Goal: Task Accomplishment & Management: Contribute content

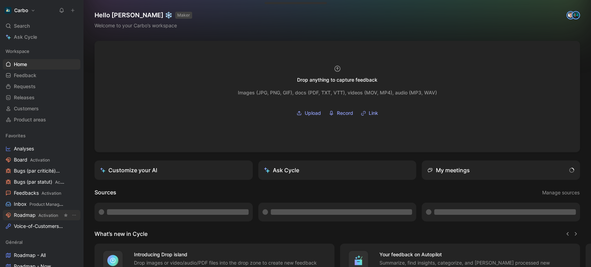
click at [33, 218] on span "Roadmap Activation" at bounding box center [36, 215] width 44 height 7
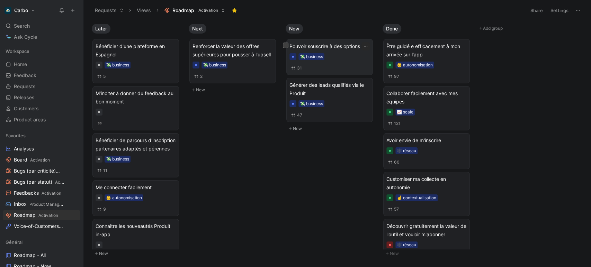
click at [335, 47] on span "Pouvoir souscrire à des options" at bounding box center [329, 46] width 80 height 8
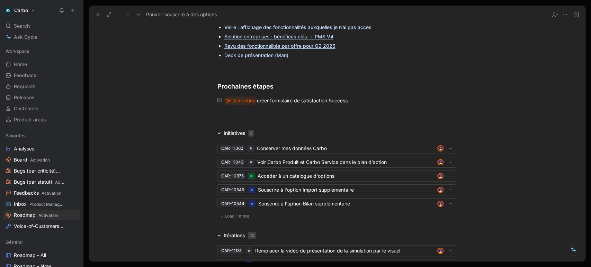
scroll to position [1555, 0]
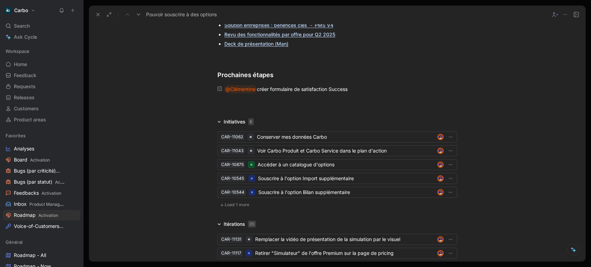
click at [235, 208] on span "Load 1 more" at bounding box center [237, 205] width 25 height 6
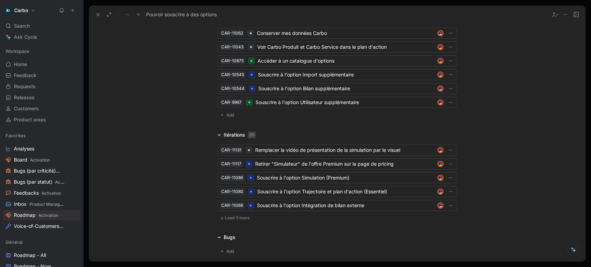
scroll to position [1672, 0]
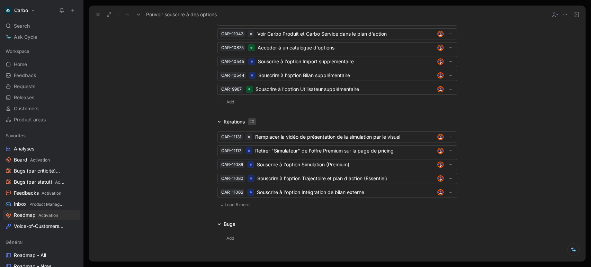
click at [229, 209] on button "Load 5 more" at bounding box center [234, 205] width 35 height 8
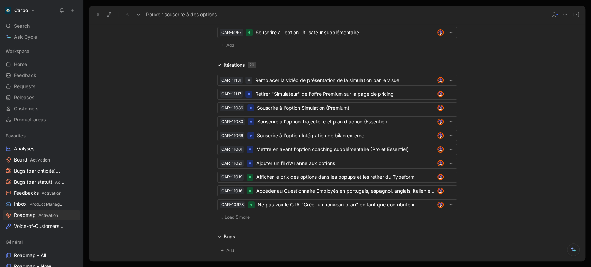
scroll to position [1728, 0]
click at [246, 220] on span "Load 5 more" at bounding box center [237, 218] width 25 height 6
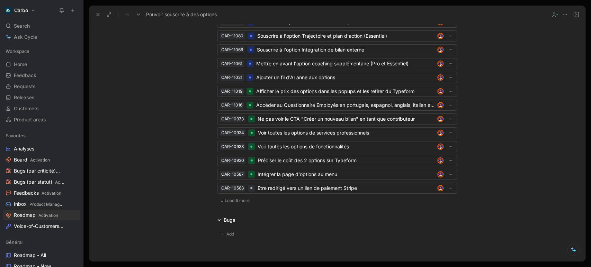
scroll to position [1815, 0]
click at [220, 202] on icon at bounding box center [221, 200] width 2 height 3
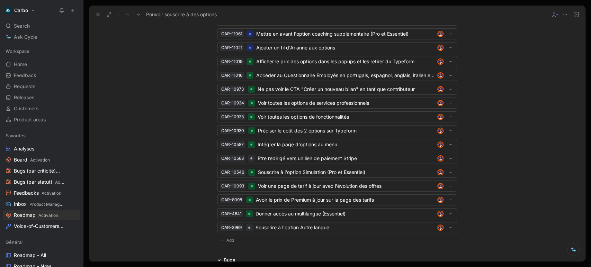
scroll to position [1863, 0]
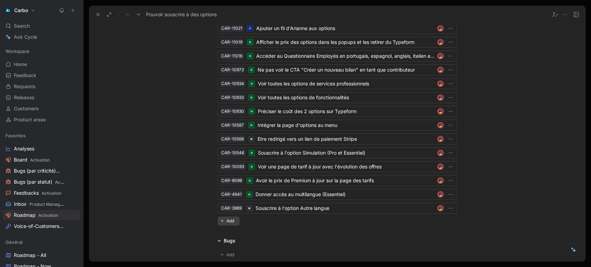
click at [223, 226] on button "Add" at bounding box center [228, 221] width 22 height 9
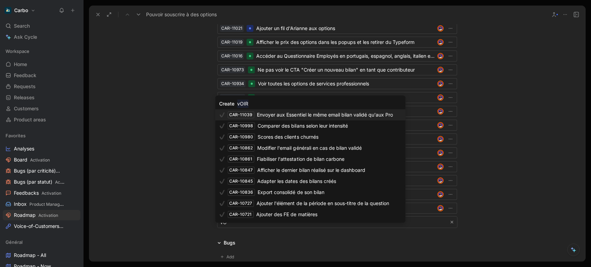
type input "v"
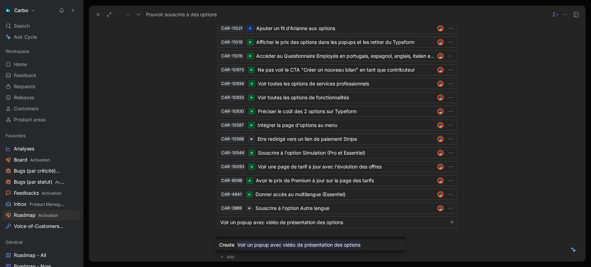
type input "Voir un popup avec vidéo de présentation des options"
click at [333, 245] on mark "Voir un popup avec vidéo de présentation des options" at bounding box center [298, 245] width 123 height 8
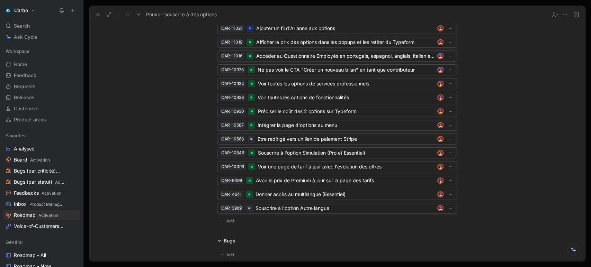
scroll to position [1683, 0]
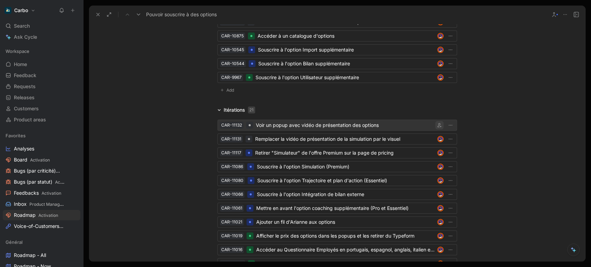
click at [437, 127] on icon "button" at bounding box center [439, 125] width 4 height 4
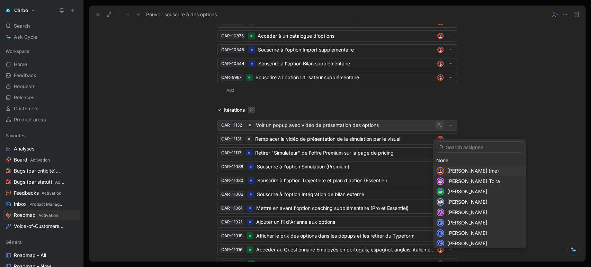
click at [472, 168] on span "Clémentine Coycault (me)" at bounding box center [473, 171] width 52 height 6
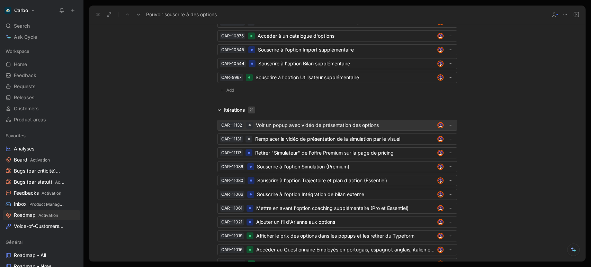
click at [344, 129] on div "Voir un popup avec vidéo de présentation des options" at bounding box center [345, 125] width 179 height 8
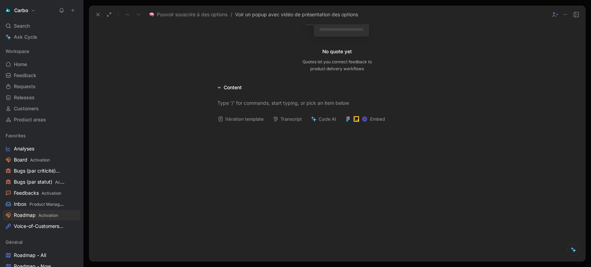
scroll to position [94, 0]
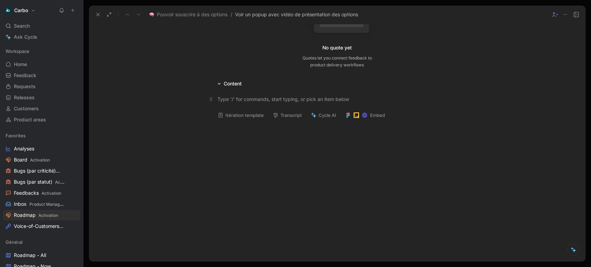
click at [226, 104] on p at bounding box center [337, 98] width 266 height 11
click at [261, 95] on div "service tiers" at bounding box center [340, 97] width 233 height 7
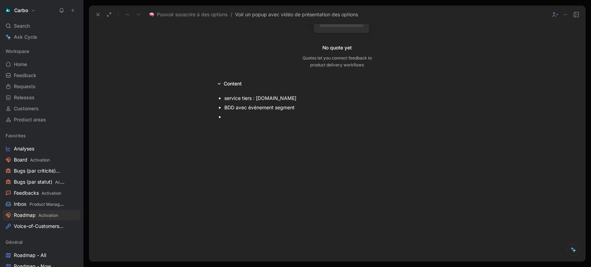
click at [269, 117] on div at bounding box center [340, 116] width 233 height 7
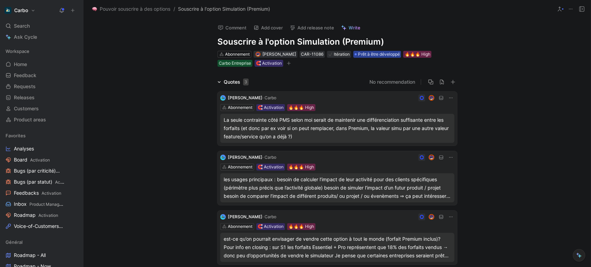
click at [371, 54] on span "Prêt à être développé" at bounding box center [379, 54] width 42 height 7
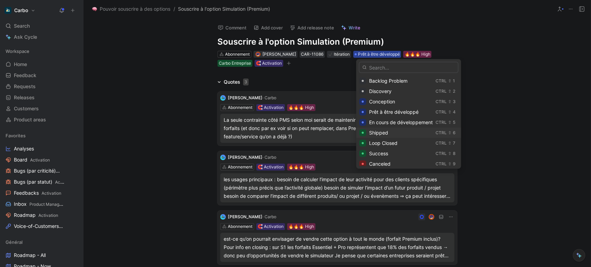
click at [398, 132] on div "Shipped" at bounding box center [401, 133] width 64 height 8
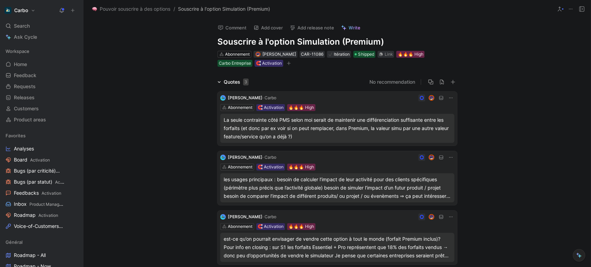
click at [251, 64] on div "Abonnement [PERSON_NAME] CAR-11086 Itération Shipped Link 🔥🔥🔥 High Carbo Entrep…" at bounding box center [337, 58] width 241 height 17
click at [290, 64] on button "button" at bounding box center [288, 63] width 7 height 7
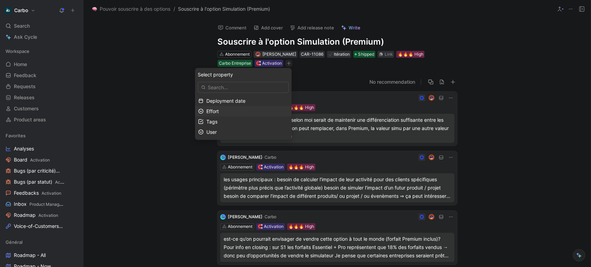
click at [235, 110] on div "Effort" at bounding box center [247, 111] width 82 height 8
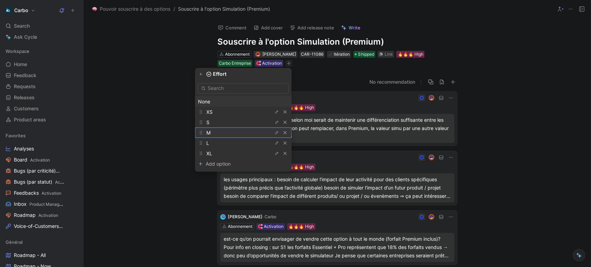
click at [234, 130] on div "M" at bounding box center [232, 132] width 52 height 8
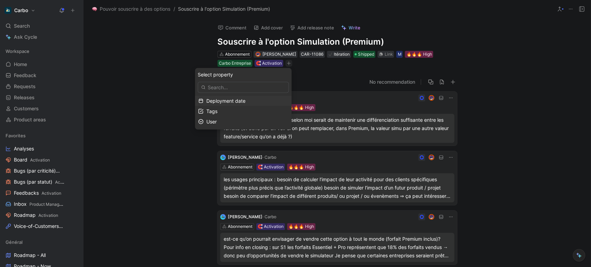
click at [245, 102] on span "Deployment date" at bounding box center [225, 101] width 39 height 6
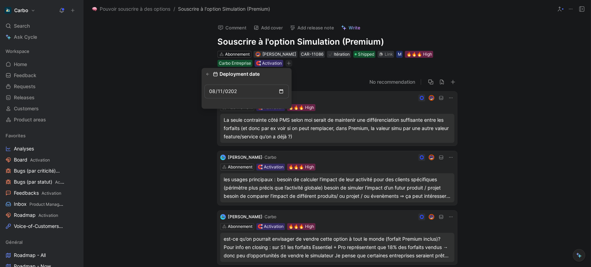
type input "[DATE]"
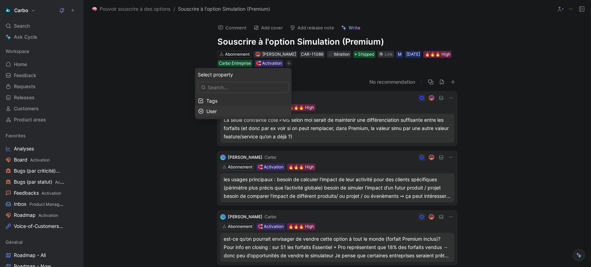
click at [235, 110] on div "User" at bounding box center [247, 111] width 82 height 8
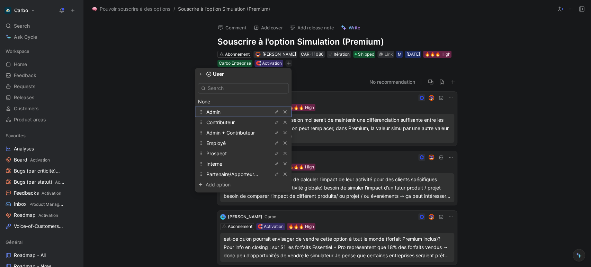
click at [220, 112] on span "Admin" at bounding box center [213, 112] width 14 height 6
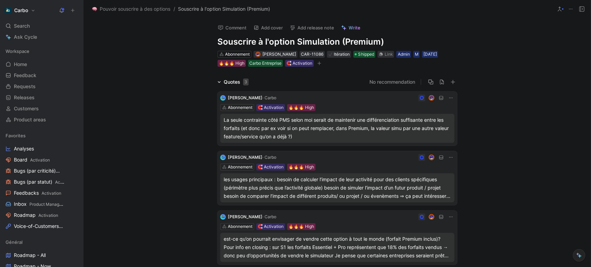
click at [323, 63] on button "button" at bounding box center [319, 63] width 7 height 7
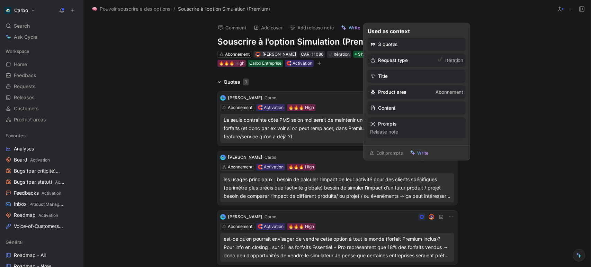
click at [315, 25] on button "Add release note" at bounding box center [312, 28] width 51 height 10
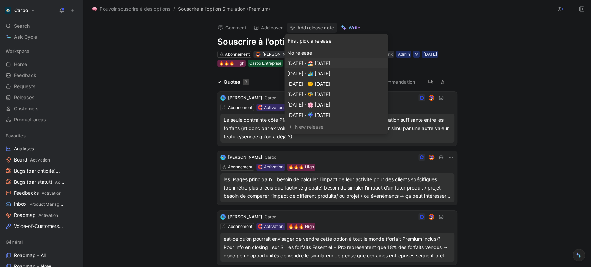
click at [354, 64] on div "[DATE] · 🏖️ [DATE]" at bounding box center [336, 63] width 98 height 8
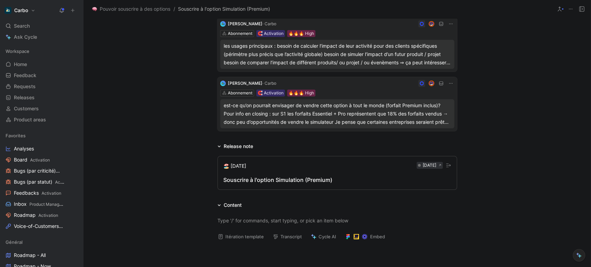
scroll to position [134, 0]
click at [306, 179] on div "Souscrire à l'option Simulation (Premium)" at bounding box center [337, 179] width 228 height 8
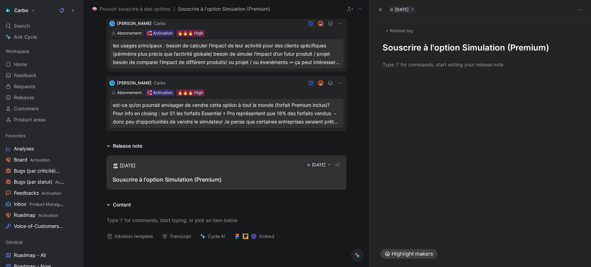
click at [385, 49] on h1 "Souscrire à l'option Simulation (Premium)" at bounding box center [479, 47] width 195 height 11
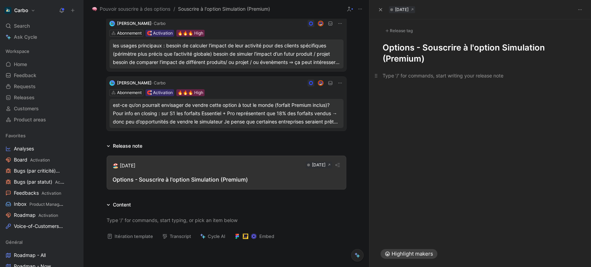
click at [393, 78] on div at bounding box center [479, 75] width 195 height 7
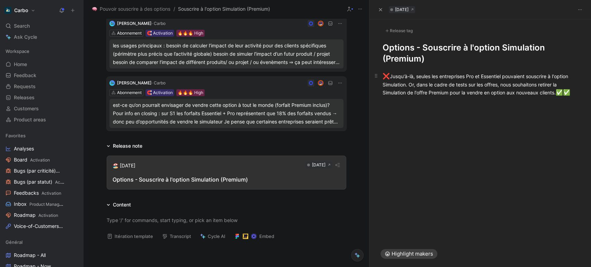
click at [563, 92] on div "❌ Jusqu'à-là, seules les entreprises Pro et Essentiel pouvaient souscrire à l'o…" at bounding box center [479, 84] width 195 height 25
click at [478, 105] on div "✅ ✅" at bounding box center [479, 104] width 195 height 9
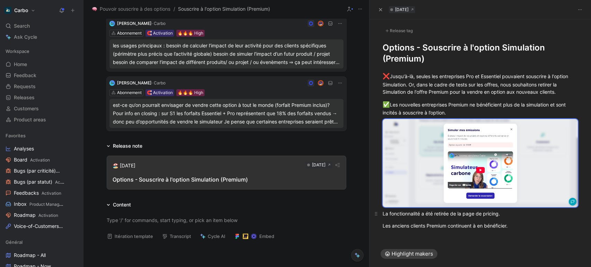
click at [514, 214] on div "La fonctionnalité a été retirée de la page de pricing." at bounding box center [479, 213] width 195 height 7
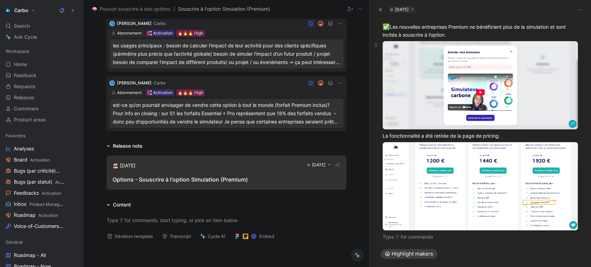
scroll to position [81, 0]
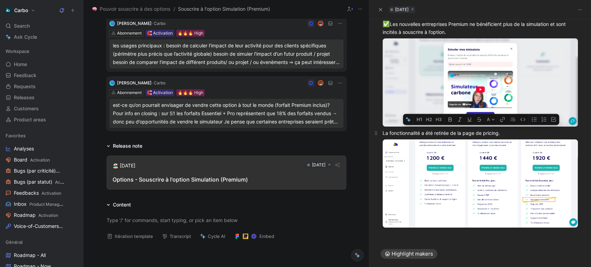
drag, startPoint x: 462, startPoint y: 131, endPoint x: 499, endPoint y: 132, distance: 36.4
click at [499, 132] on div "La fonctionnalité a été retirée de la page de pricing." at bounding box center [479, 132] width 195 height 7
click at [501, 121] on icon "button" at bounding box center [502, 120] width 6 height 6
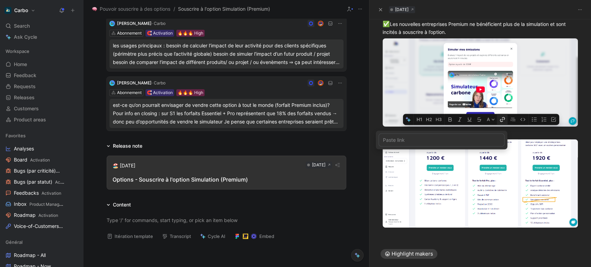
type input "[URL][DOMAIN_NAME]"
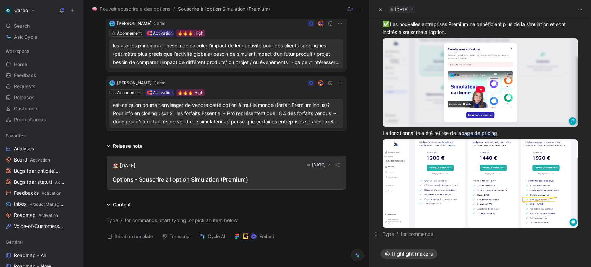
click at [400, 234] on p at bounding box center [480, 233] width 222 height 11
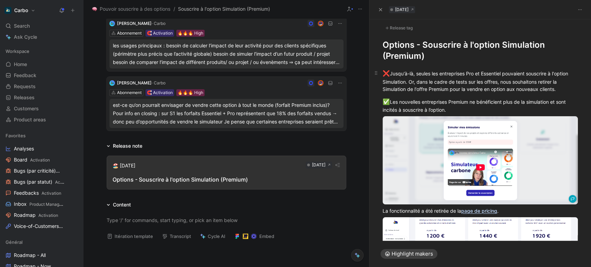
scroll to position [7, 0]
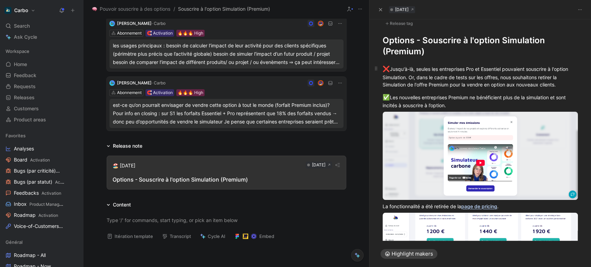
click at [414, 71] on div "❌ Jusqu'à-là, seules les entreprises Pro et Essentiel pouvaient souscrire à l'o…" at bounding box center [479, 77] width 195 height 24
click at [388, 81] on div "❌ Jusqu'à-là, seules les entreprises Pro et Essentiel pouvaient souscrire à l'o…" at bounding box center [479, 77] width 195 height 24
click at [393, 46] on h1 "Options - Souscrire à l'option Simulation (Premium)" at bounding box center [479, 46] width 195 height 22
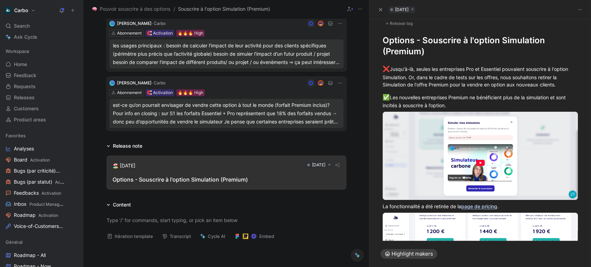
click at [393, 46] on h1 "Options - Souscrire à l'option Simulation (Premium)" at bounding box center [479, 46] width 195 height 22
copy h1 "Options - Souscrire à l'option Simulation (Premium)"
click at [397, 21] on div "Release tag" at bounding box center [398, 23] width 33 height 8
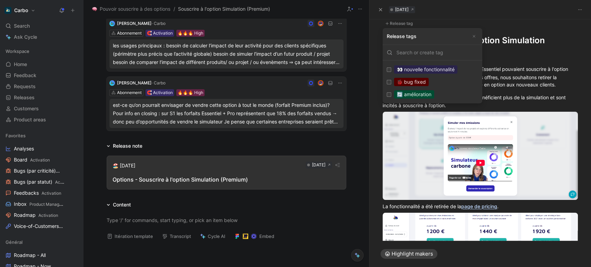
click at [426, 70] on div "👀 nouvelle fonctionnalité" at bounding box center [425, 69] width 63 height 8
click at [391, 70] on input "👀 nouvelle fonctionnalité Edit" at bounding box center [389, 69] width 4 height 4
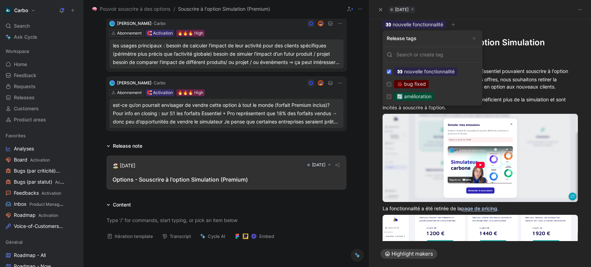
click at [417, 69] on div "👀 nouvelle fonctionnalité" at bounding box center [425, 71] width 63 height 8
click at [391, 70] on input "👀 nouvelle fonctionnalité Edit" at bounding box center [389, 72] width 4 height 4
checkbox input "false"
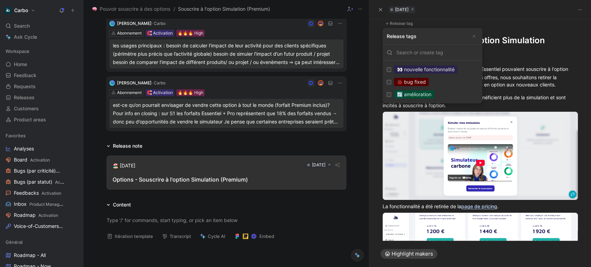
click at [427, 94] on div "🔄 amélioration" at bounding box center [414, 94] width 40 height 8
click at [391, 94] on input "🔄 amélioration Edit" at bounding box center [389, 94] width 4 height 4
checkbox input "true"
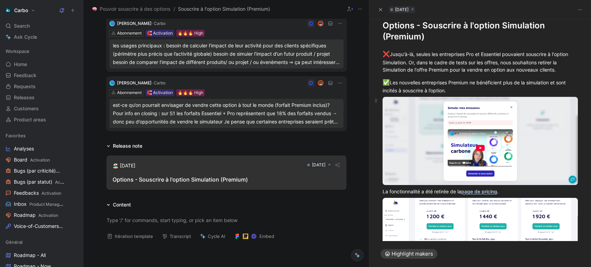
scroll to position [0, 0]
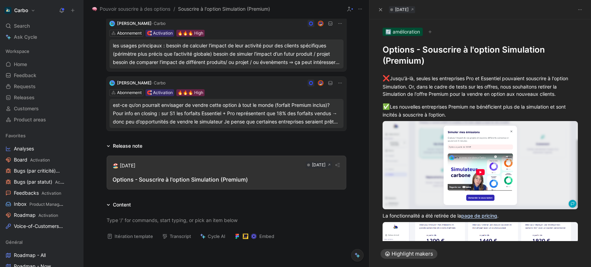
click at [391, 49] on h1 "Options - Souscrire à l'option Simulation (Premium)" at bounding box center [479, 55] width 195 height 22
copy h1 "Options - Souscrire à l'option Simulation (Premium)"
click at [392, 85] on div "❌ Jusqu'à-là, seules les entreprises Pro et Essentiel pouvaient souscrire à l'o…" at bounding box center [479, 86] width 195 height 24
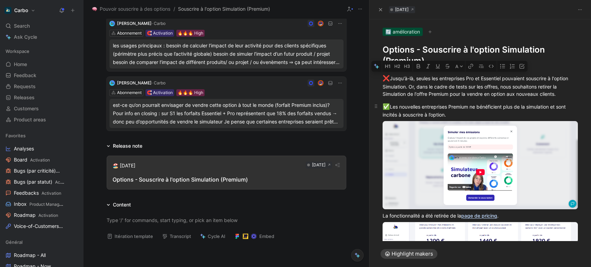
drag, startPoint x: 383, startPoint y: 80, endPoint x: 471, endPoint y: 114, distance: 94.4
click at [471, 114] on div "❌ Jusqu'à-là, seules les entreprises Pro et Essentiel pouvaient souscrire à l'o…" at bounding box center [480, 209] width 222 height 286
click at [441, 93] on div "❌ Jusqu'à-là, seules les entreprises Pro et Essentiel pouvaient souscrire à l'o…" at bounding box center [479, 86] width 195 height 24
click at [418, 78] on div "❌ Jusqu'à-là, seules les entreprises Pro et Essentiel pouvaient souscrire à l'o…" at bounding box center [479, 86] width 195 height 24
drag, startPoint x: 455, startPoint y: 115, endPoint x: 378, endPoint y: 82, distance: 83.9
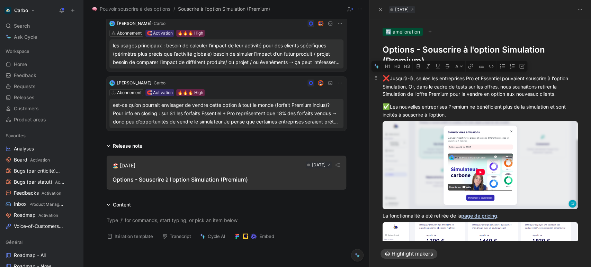
click at [378, 82] on div "❌ Jusqu'à-là, seules les entreprises Pro et Essentiel pouvaient souscrire à l'o…" at bounding box center [480, 209] width 222 height 286
copy div "❌ Jusqu'à-là, seules les entreprises Pro et Essentiel pouvaient souscrire à l'o…"
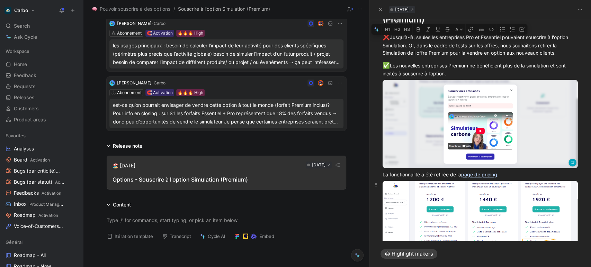
scroll to position [45, 0]
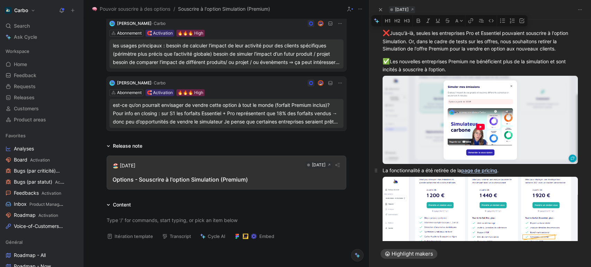
click at [413, 169] on div "La fonctionnalité a été retirée de la page de pricing ." at bounding box center [479, 170] width 195 height 7
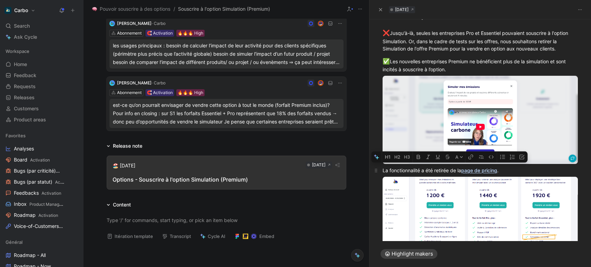
copy div "La fonctionnalité a été retirée de la page de pricing ."
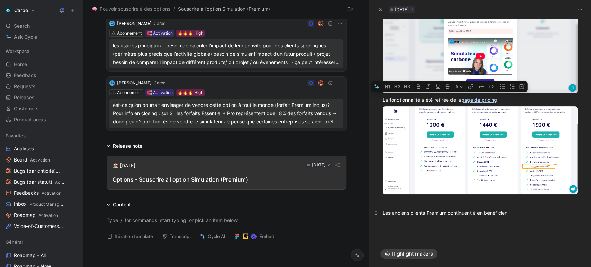
click at [404, 211] on div "Les anciens clients Premium continuent à en bénéficier." at bounding box center [479, 212] width 195 height 7
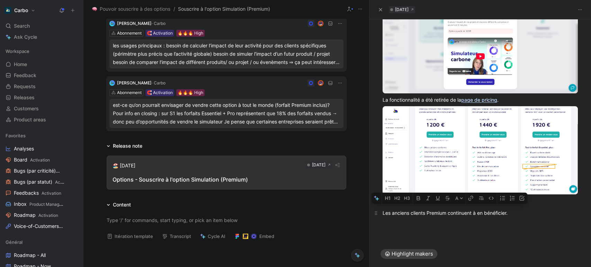
click at [404, 211] on div "Les anciens clients Premium continuent à en bénéficier." at bounding box center [479, 212] width 195 height 7
copy div "Les anciens clients Premium continuent à en bénéficier."
click at [433, 63] on body "Carbo Search Ctrl K Ask Cycle Workspace Home G then H Feedback G then F Request…" at bounding box center [295, 133] width 591 height 267
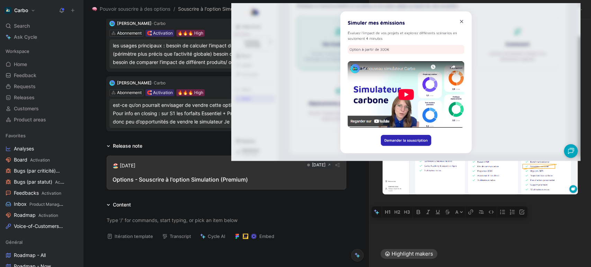
scroll to position [102, 0]
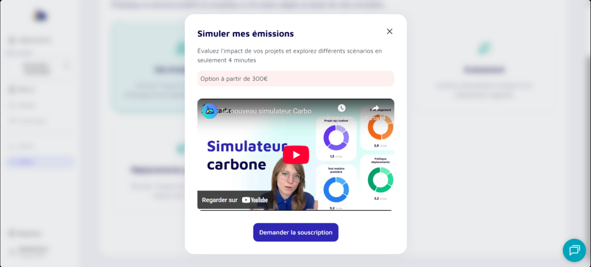
click at [306, 61] on img at bounding box center [295, 133] width 590 height 267
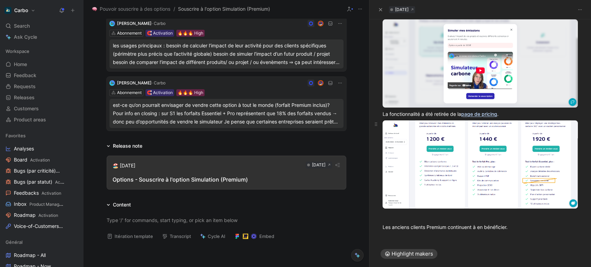
click at [440, 187] on body "Carbo Search Ctrl K Ask Cycle Workspace Home G then H Feedback G then F Request…" at bounding box center [295, 133] width 591 height 267
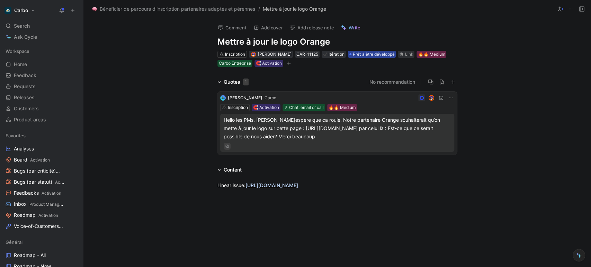
click at [372, 53] on span "Prêt à être développé" at bounding box center [374, 54] width 42 height 7
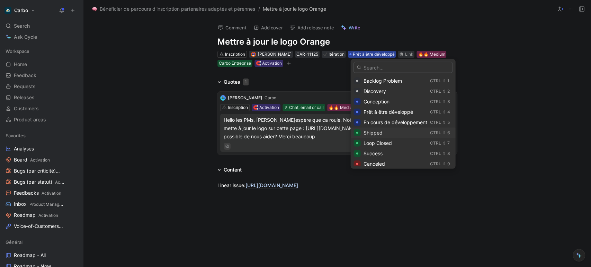
click at [382, 132] on div "Shipped" at bounding box center [395, 133] width 64 height 8
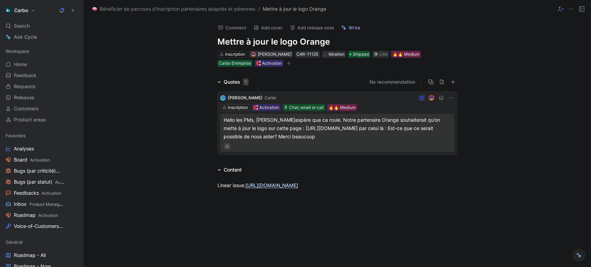
click at [288, 64] on icon "button" at bounding box center [288, 64] width 0 height 4
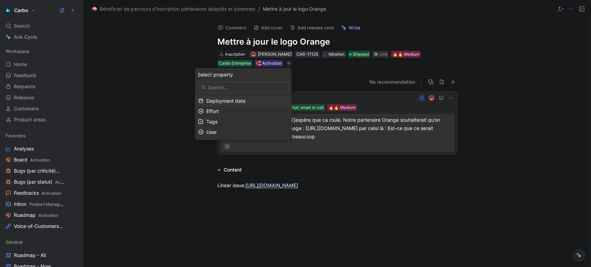
click at [226, 102] on span "Deployment date" at bounding box center [225, 101] width 39 height 6
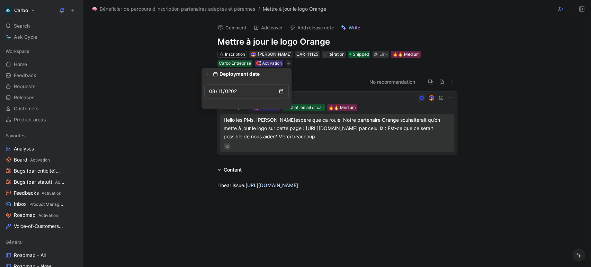
type input "2024-08-11"
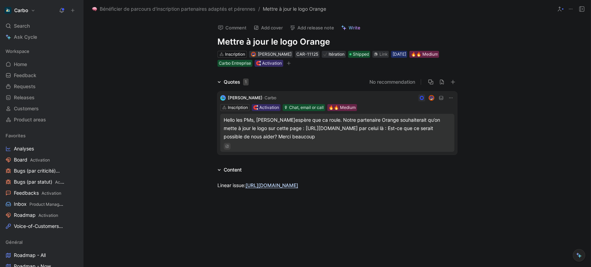
click at [406, 55] on div "11/08/2024" at bounding box center [398, 54] width 13 height 7
click at [413, 82] on input "2024-08-11" at bounding box center [406, 83] width 53 height 14
click at [407, 82] on input "2024-08-11" at bounding box center [406, 83] width 53 height 14
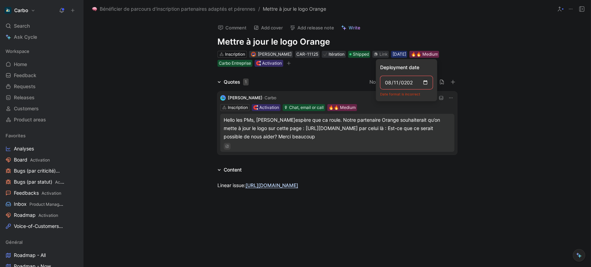
type input "[DATE]"
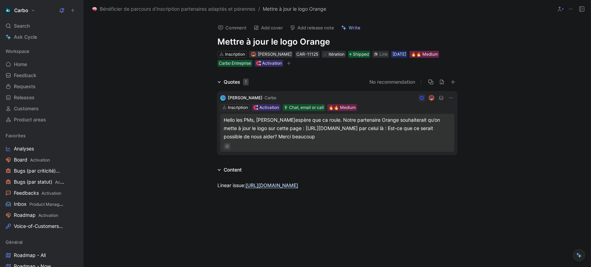
click at [287, 63] on icon "button" at bounding box center [289, 63] width 4 height 4
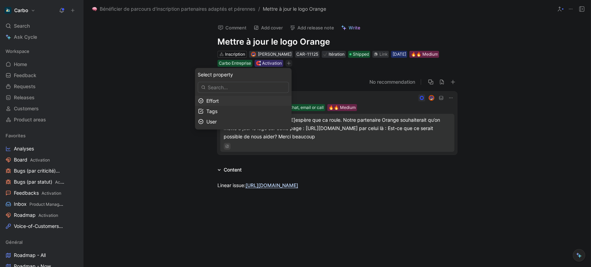
click at [235, 102] on div "Effort" at bounding box center [247, 101] width 82 height 8
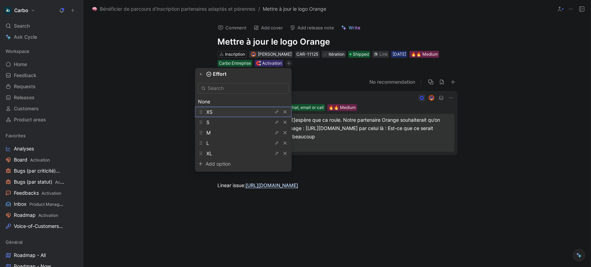
click at [232, 114] on div "XS" at bounding box center [232, 112] width 52 height 8
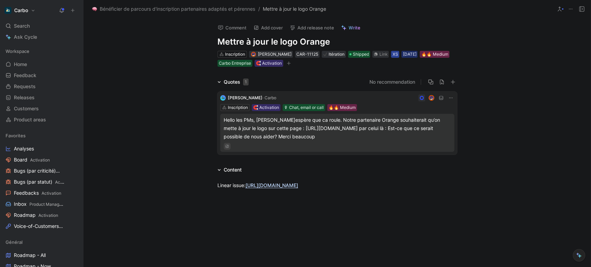
click at [398, 54] on div "XS" at bounding box center [395, 54] width 6 height 7
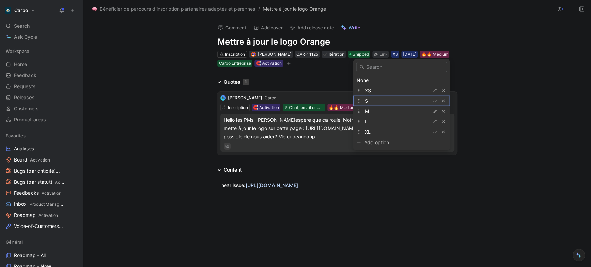
click at [366, 101] on span "S" at bounding box center [365, 101] width 3 height 6
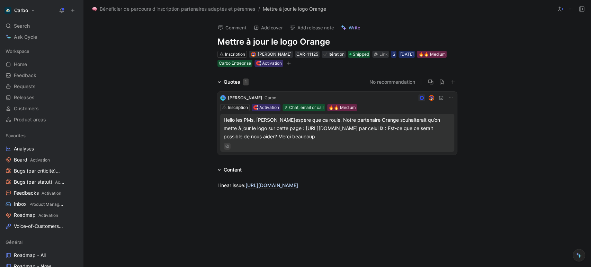
click at [292, 65] on button "button" at bounding box center [288, 63] width 7 height 7
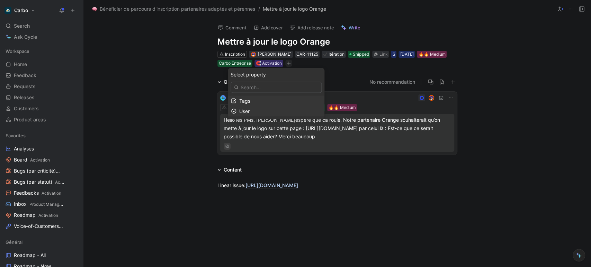
click at [249, 110] on span "User" at bounding box center [244, 111] width 10 height 6
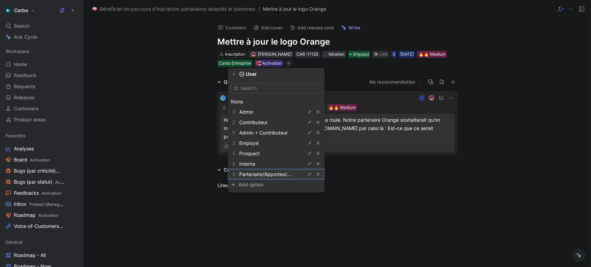
click at [280, 174] on span "Partenaire/Apporteur d'affaire" at bounding box center [273, 174] width 68 height 6
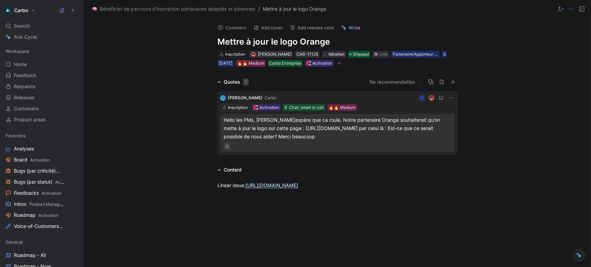
click at [303, 24] on button "Add release note" at bounding box center [312, 28] width 51 height 10
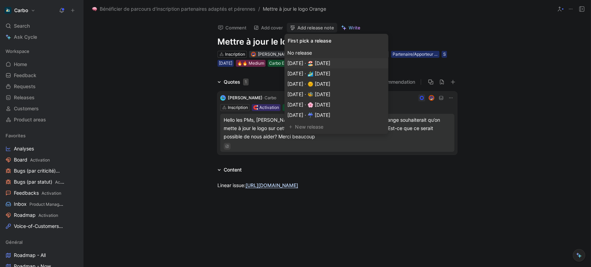
click at [330, 63] on span "[DATE] · 🏖️ [DATE]" at bounding box center [308, 63] width 43 height 6
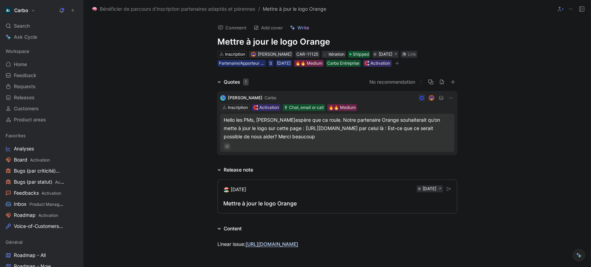
click at [305, 198] on button "🏖️ août 2025 Sep 01, 2025 Mettre à jour le logo Orange" at bounding box center [337, 197] width 240 height 34
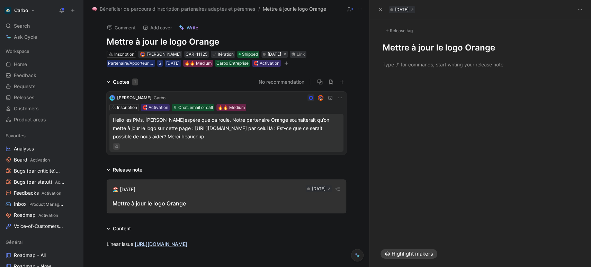
click at [385, 46] on h1 "Mettre à jour le logo Orange" at bounding box center [479, 47] width 195 height 11
click at [520, 48] on h1 "Inscription - Mettre à jour le logo Orange" at bounding box center [479, 47] width 195 height 11
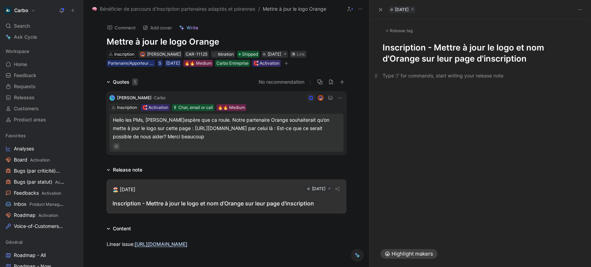
click at [459, 75] on div at bounding box center [479, 75] width 195 height 7
click at [430, 76] on div "❌" at bounding box center [479, 76] width 195 height 9
click at [402, 33] on div "Release tag" at bounding box center [398, 31] width 33 height 8
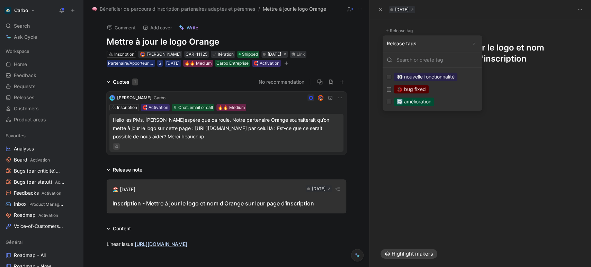
click at [434, 100] on div "🔄 amélioration" at bounding box center [414, 102] width 40 height 8
click at [391, 100] on input "🔄 amélioration Edit" at bounding box center [389, 102] width 4 height 4
checkbox input "true"
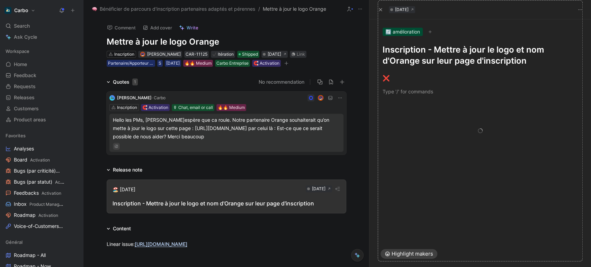
click at [256, 129] on div "Hello les PMs, J’espère que ca roule. Notre partenaire Orange souhaiterait qu’o…" at bounding box center [226, 128] width 227 height 25
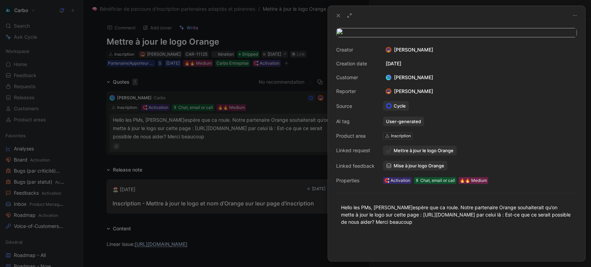
scroll to position [75, 0]
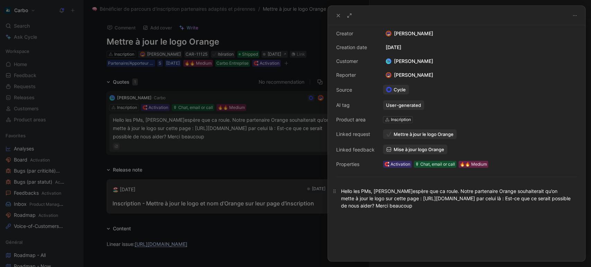
drag, startPoint x: 388, startPoint y: 199, endPoint x: 561, endPoint y: 194, distance: 173.1
click at [561, 194] on div "Hello les PMs, J’espère que ca roule. Notre partenaire Orange souhaiterait qu’o…" at bounding box center [456, 199] width 231 height 22
drag, startPoint x: 555, startPoint y: 198, endPoint x: 390, endPoint y: 199, distance: 164.8
click at [390, 199] on div "Hello les PMs, J’espère que ca roule. Notre partenaire Orange souhaiterait qu’o…" at bounding box center [456, 199] width 231 height 22
copy div "https://pro.hellocarbo.com/users/sign_up?partnership=orange-business"
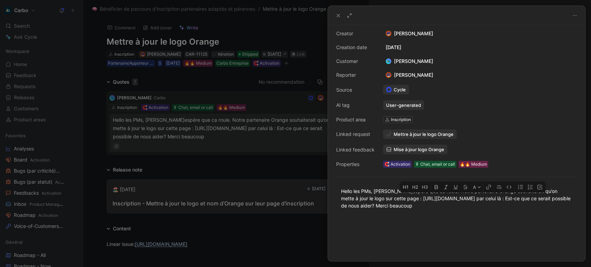
click at [216, 177] on div at bounding box center [295, 133] width 591 height 267
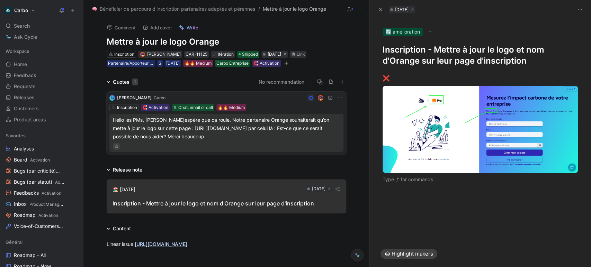
click at [229, 213] on button "🏖️ août 2025 Sep 01, 2025 Inscription - Mettre à jour le logo et nom d'Orange s…" at bounding box center [227, 197] width 240 height 34
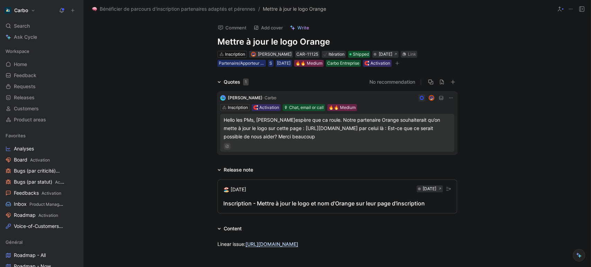
click at [333, 194] on button "🏖️ août 2025 Sep 01, 2025 Inscription - Mettre à jour le logo et nom d'Orange s…" at bounding box center [337, 197] width 240 height 34
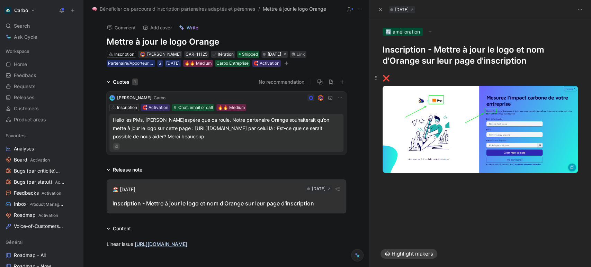
click at [404, 76] on div "❌" at bounding box center [479, 78] width 195 height 9
paste div
drag, startPoint x: 407, startPoint y: 79, endPoint x: 481, endPoint y: 76, distance: 74.1
click at [481, 76] on div "❌ Sur la page d’inscription Orange" at bounding box center [479, 78] width 195 height 9
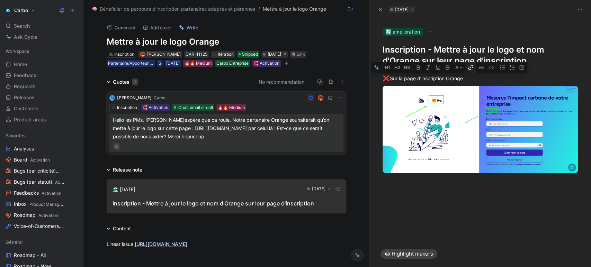
click at [469, 69] on icon "button" at bounding box center [471, 68] width 6 height 6
type input "https://pro.hellocarbo.com/users/sign_up?partnership=orange-business"
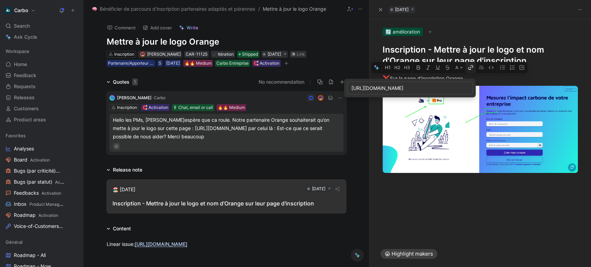
scroll to position [0, 49]
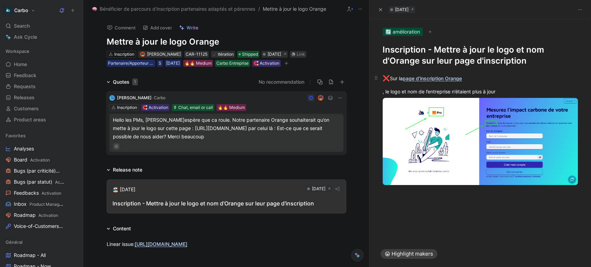
click at [479, 77] on div "❌ Sur la page d’inscription Orange" at bounding box center [479, 78] width 195 height 9
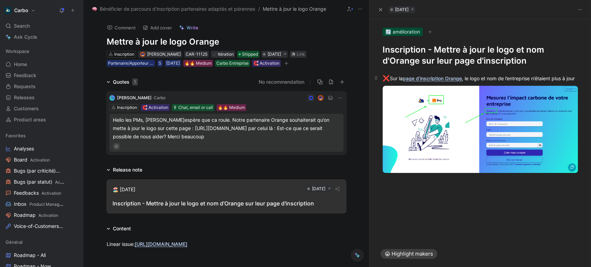
click at [441, 85] on p "❌ Sur la page d’inscription Orange , le logo et nom de l’entreprise n’étaient p…" at bounding box center [480, 78] width 222 height 13
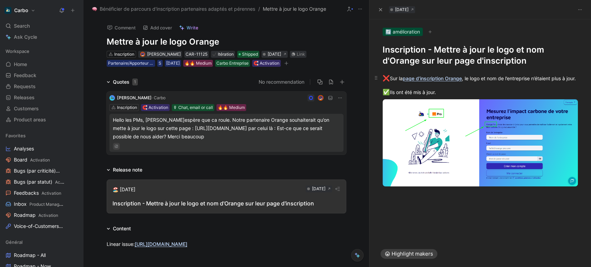
click at [428, 80] on link "page d’inscription Orange" at bounding box center [432, 78] width 59 height 6
click at [420, 52] on h1 "Inscription - Mettre à jour le logo et nom d'Orange sur leur page d'inscription" at bounding box center [479, 55] width 195 height 22
click at [38, 101] on link "Releases G then L" at bounding box center [42, 97] width 78 height 10
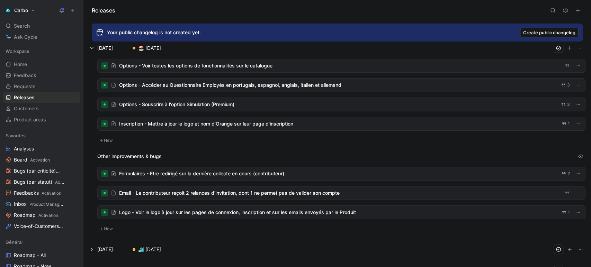
scroll to position [39, 0]
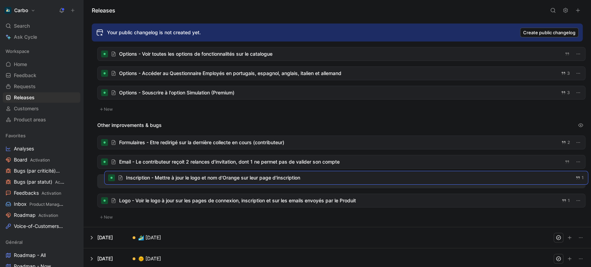
drag, startPoint x: 183, startPoint y: 111, endPoint x: 190, endPoint y: 177, distance: 66.5
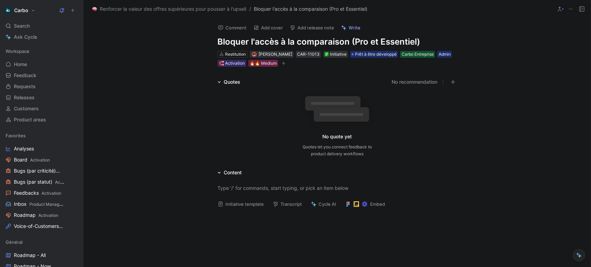
click at [306, 27] on button "Add release note" at bounding box center [312, 28] width 51 height 10
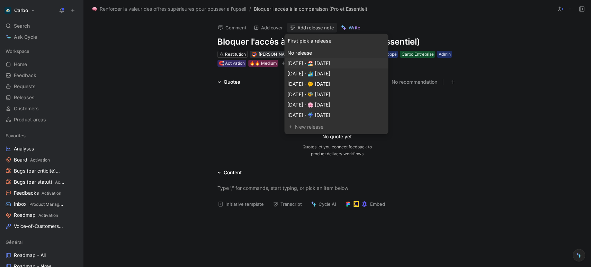
click at [330, 64] on span "[DATE] · 🏖️ [DATE]" at bounding box center [308, 63] width 43 height 6
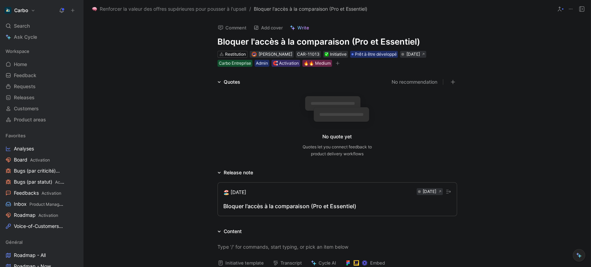
click at [296, 204] on div "Bloquer l'accès à la comparaison (Pro et Essentiel)" at bounding box center [337, 206] width 228 height 8
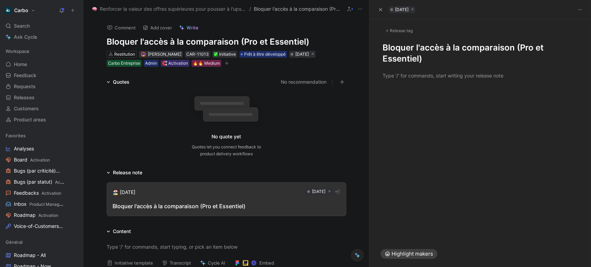
click at [410, 96] on div at bounding box center [480, 164] width 222 height 154
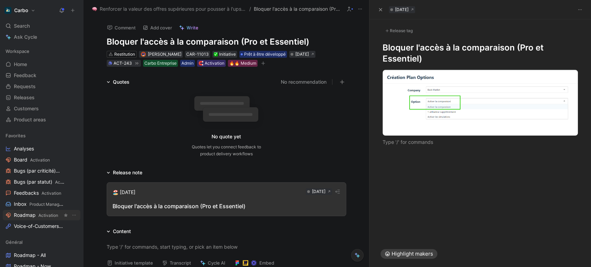
click at [49, 213] on span "Activation" at bounding box center [48, 215] width 20 height 5
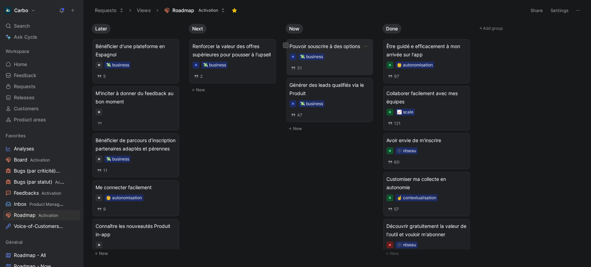
click at [333, 59] on div "💸 business" at bounding box center [329, 56] width 80 height 7
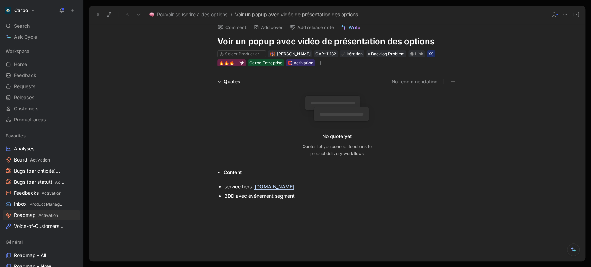
scroll to position [6, 0]
click at [310, 191] on p "BDD avec événement segment" at bounding box center [340, 195] width 233 height 9
